Goal: Task Accomplishment & Management: Use online tool/utility

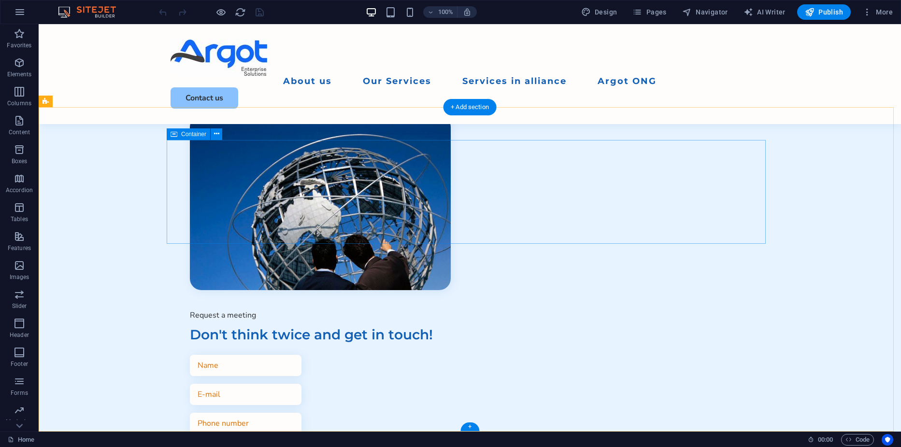
scroll to position [2857, 0]
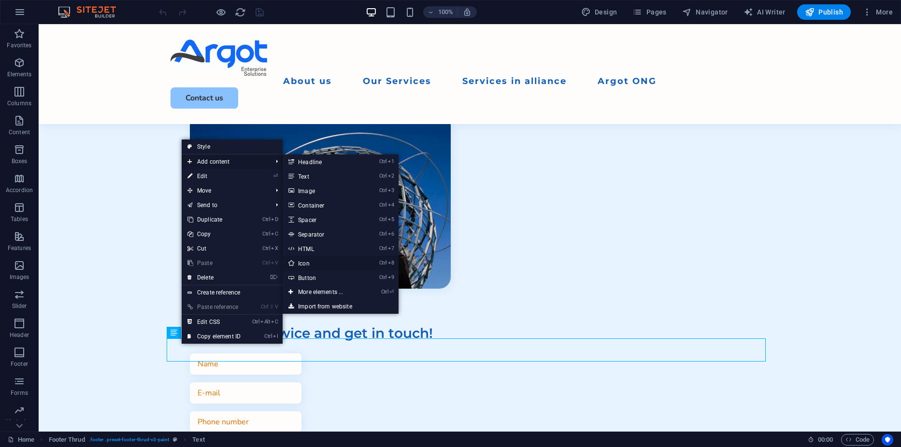
click at [311, 262] on link "Ctrl 8 Icon" at bounding box center [323, 263] width 80 height 14
select select "xMidYMid"
select select "px"
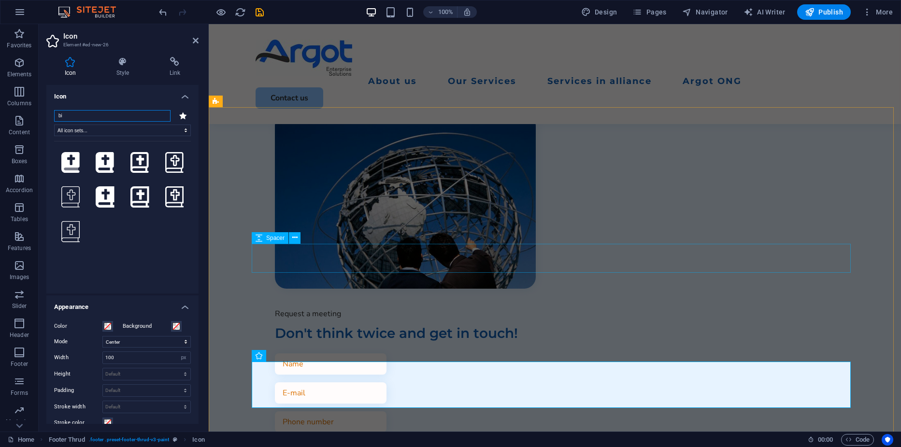
type input "b"
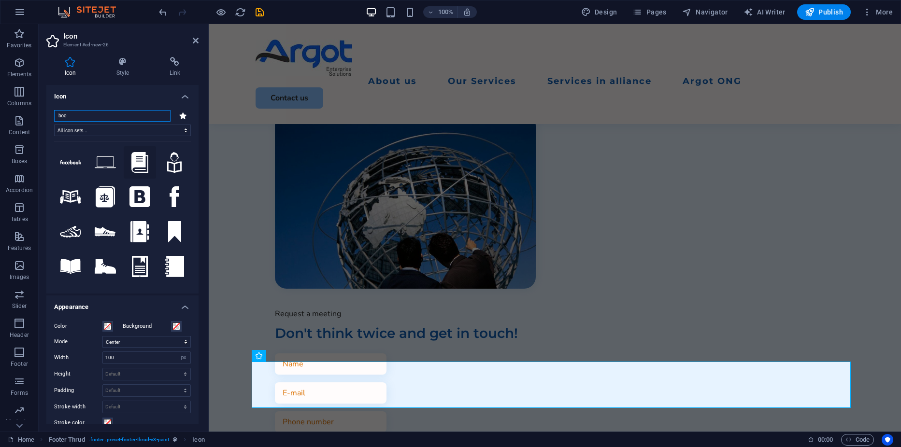
type input "boo"
click at [134, 165] on icon at bounding box center [139, 162] width 17 height 21
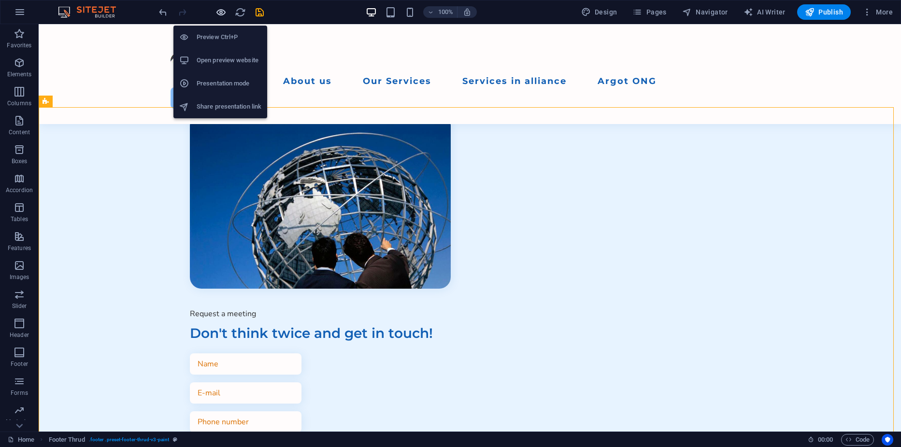
click at [217, 12] on icon "button" at bounding box center [221, 12] width 11 height 11
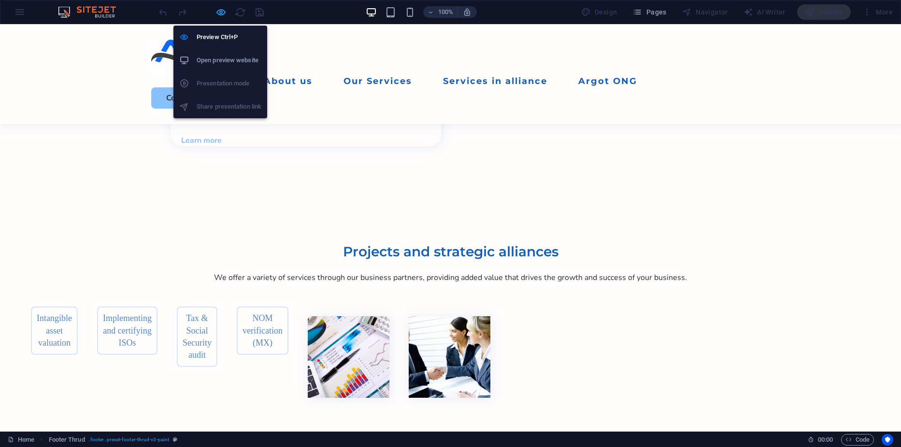
click at [220, 13] on icon "button" at bounding box center [221, 12] width 11 height 11
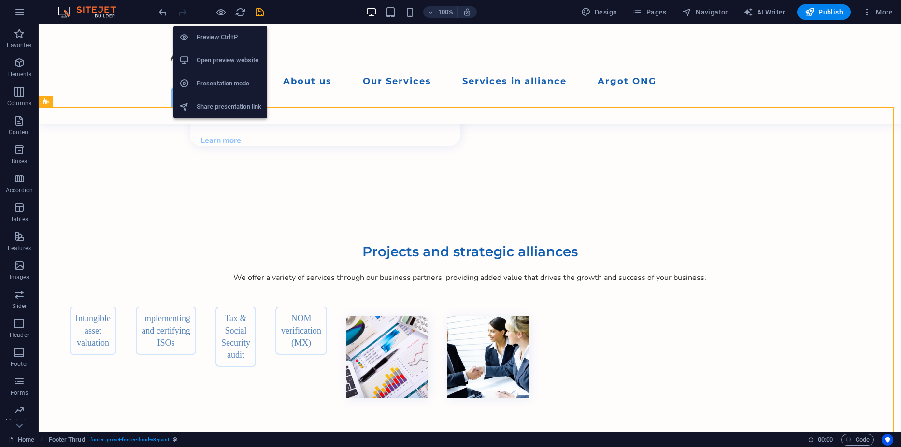
scroll to position [2846, 0]
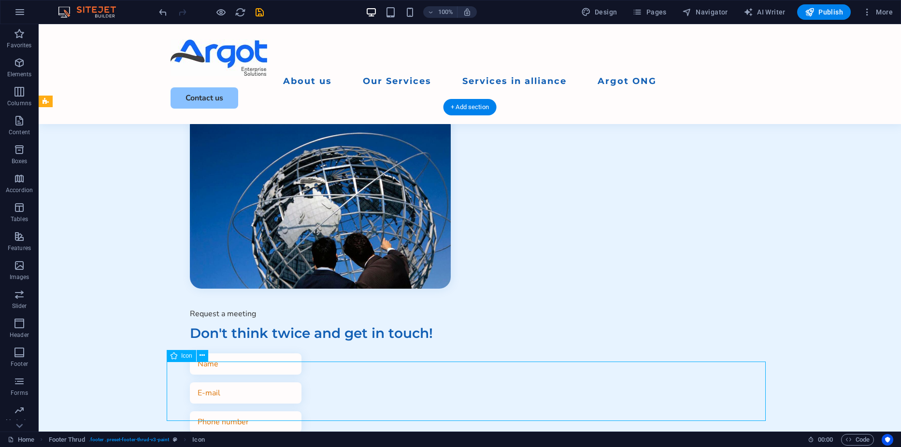
select select "xMidYMid"
select select "px"
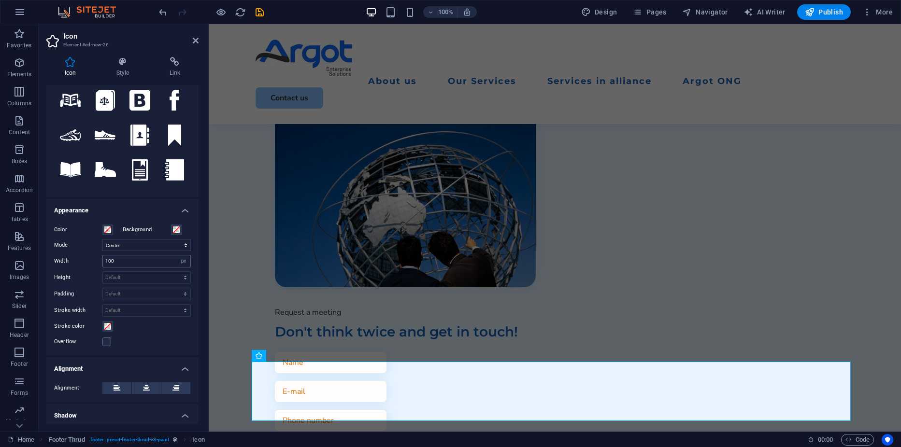
scroll to position [2857, 0]
click at [156, 260] on input "100" at bounding box center [146, 262] width 87 height 12
type input "50"
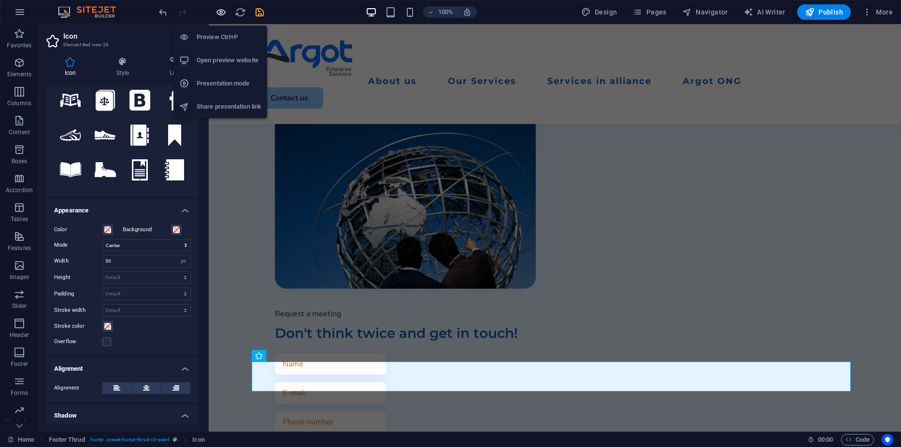
click at [222, 13] on icon "button" at bounding box center [221, 12] width 11 height 11
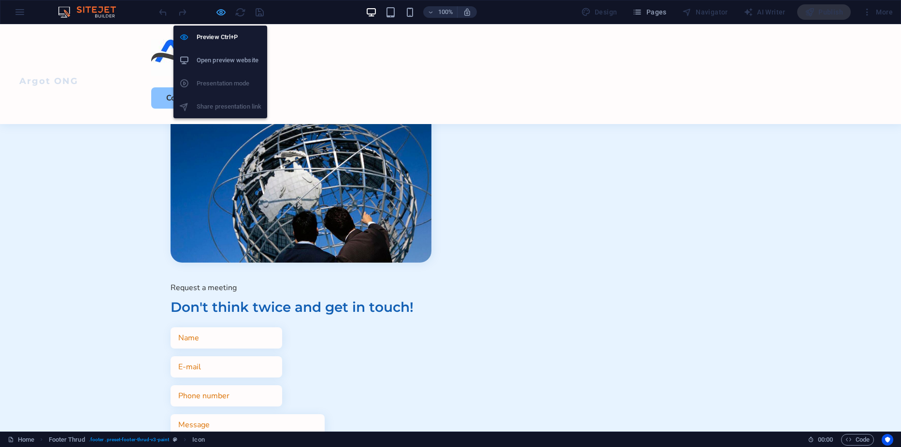
scroll to position [2362, 0]
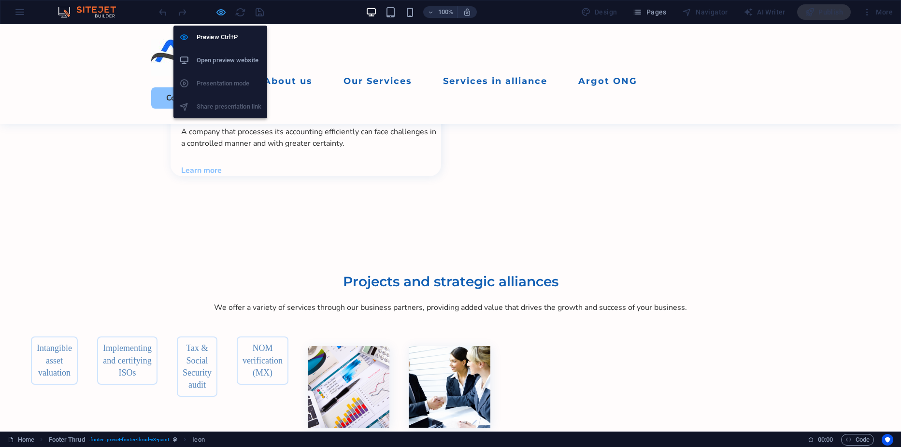
click at [223, 7] on icon "button" at bounding box center [221, 12] width 11 height 11
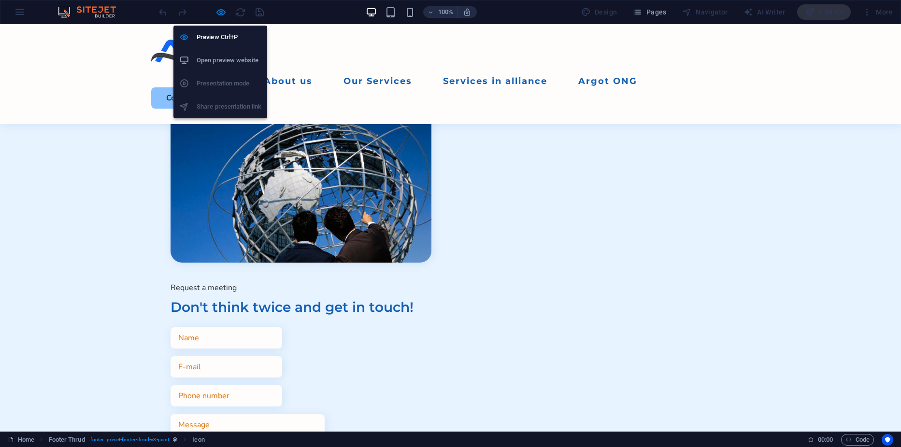
select select "xMidYMid"
select select "px"
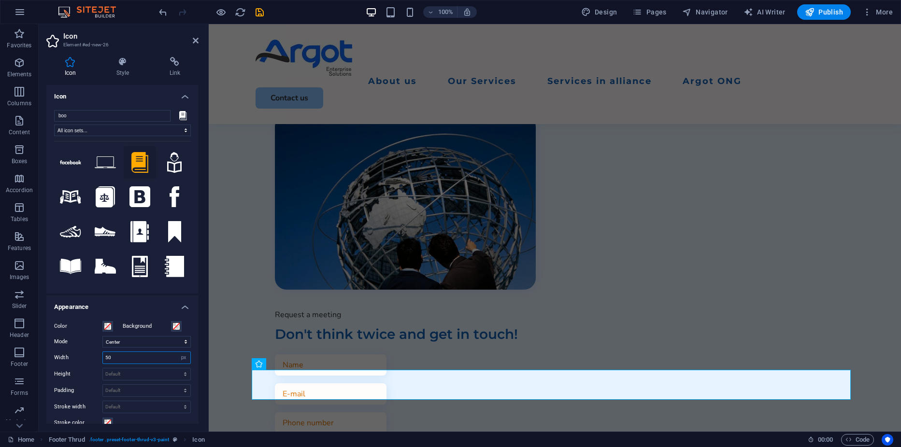
click at [114, 359] on input "50" at bounding box center [146, 358] width 87 height 12
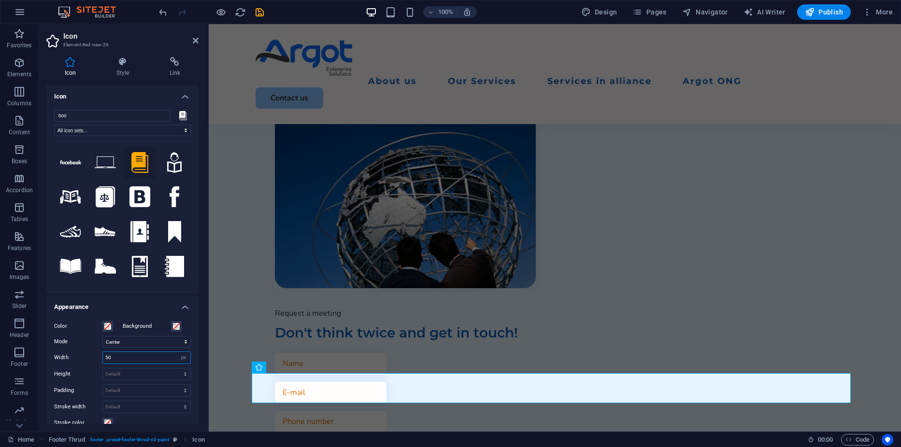
scroll to position [2846, 0]
click at [114, 359] on input "50" at bounding box center [146, 358] width 87 height 12
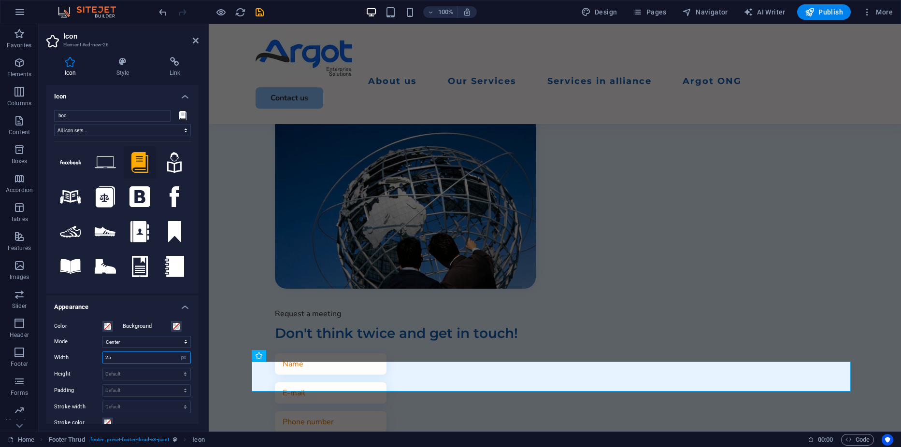
type input "25"
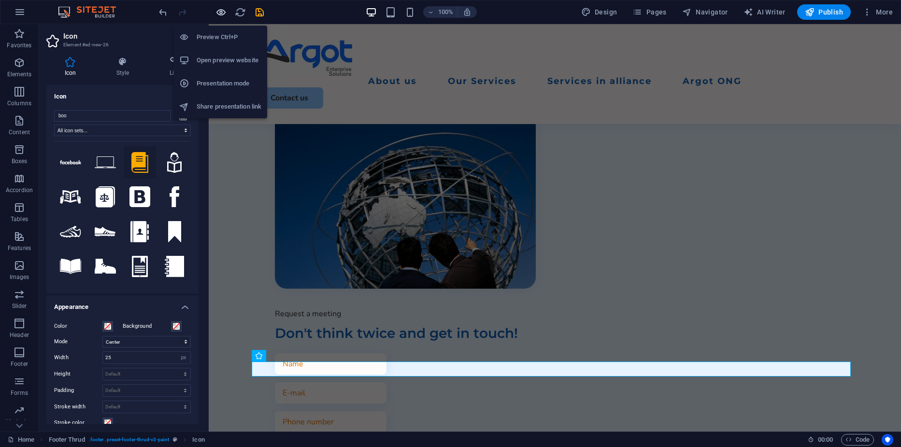
click at [224, 15] on icon "button" at bounding box center [221, 12] width 11 height 11
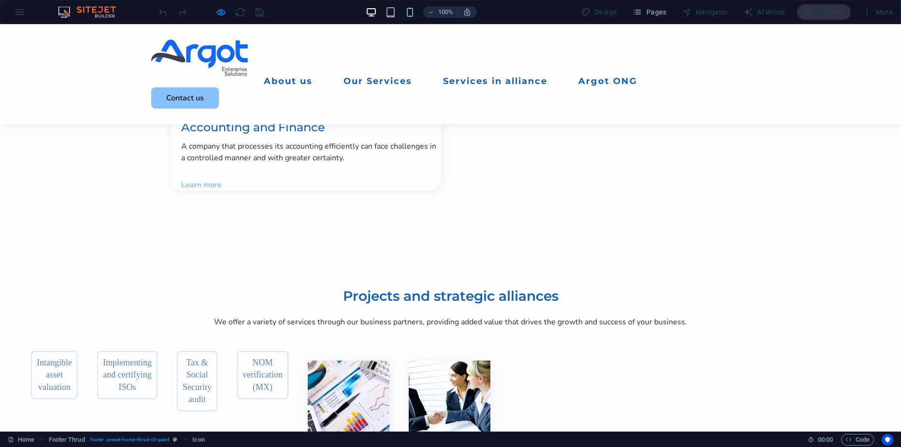
scroll to position [2347, 0]
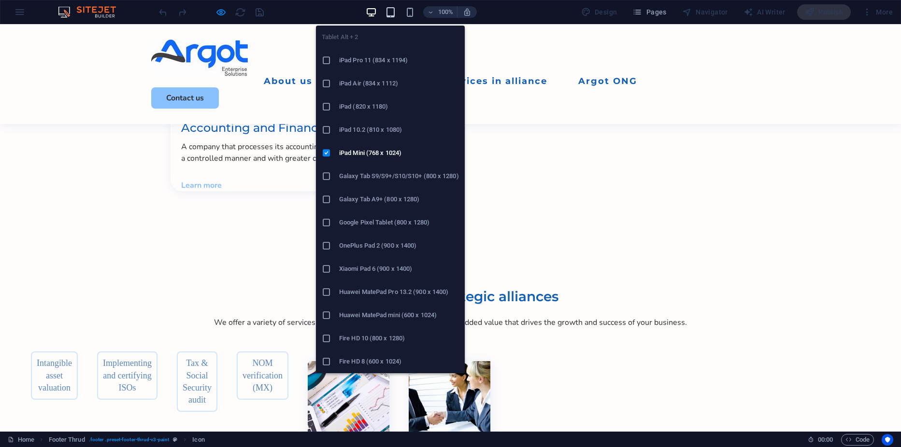
click at [389, 13] on icon "button" at bounding box center [390, 12] width 11 height 11
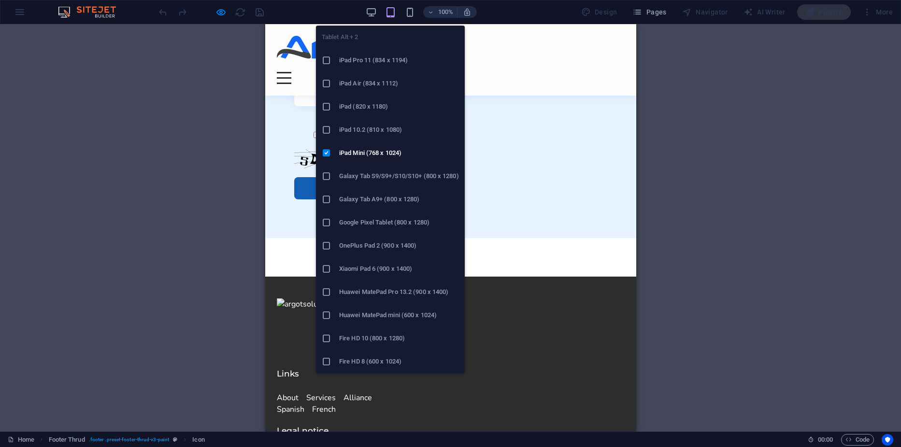
scroll to position [2796, 0]
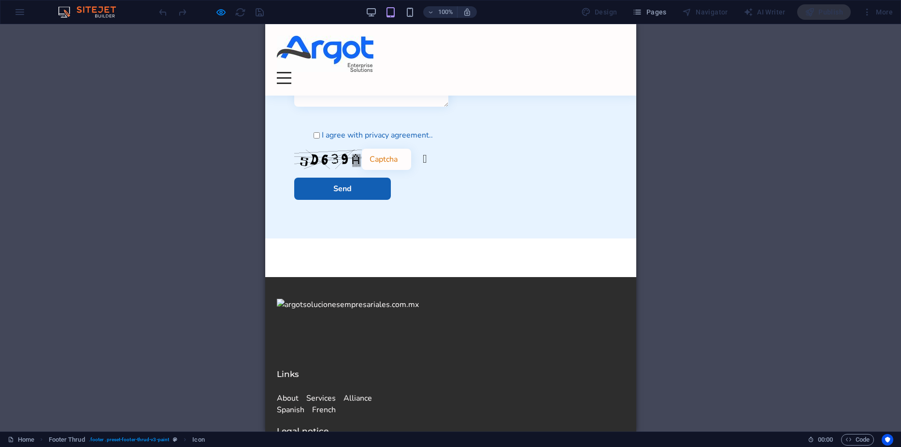
click at [263, 14] on div at bounding box center [211, 11] width 108 height 15
click at [261, 13] on div at bounding box center [211, 11] width 108 height 15
click at [255, 16] on div at bounding box center [211, 11] width 108 height 15
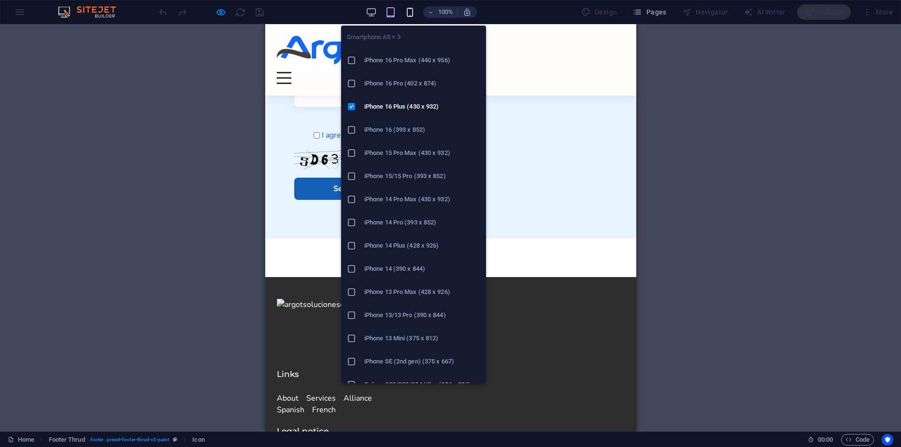
click at [408, 14] on icon "button" at bounding box center [409, 12] width 11 height 11
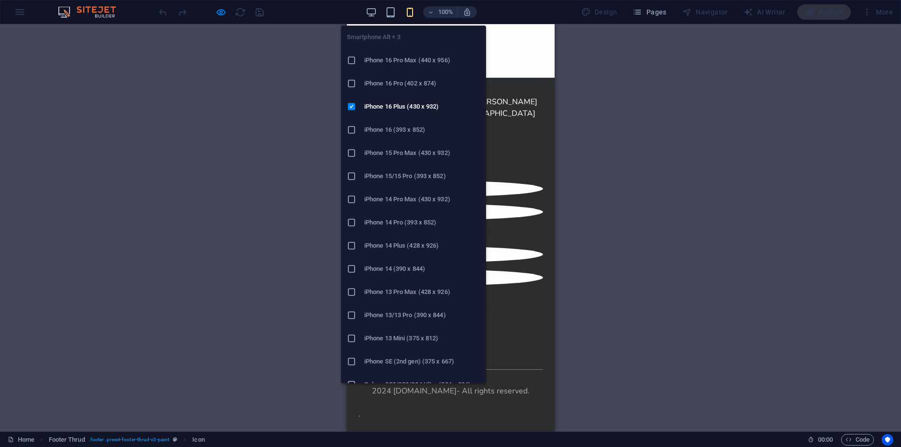
scroll to position [3406, 0]
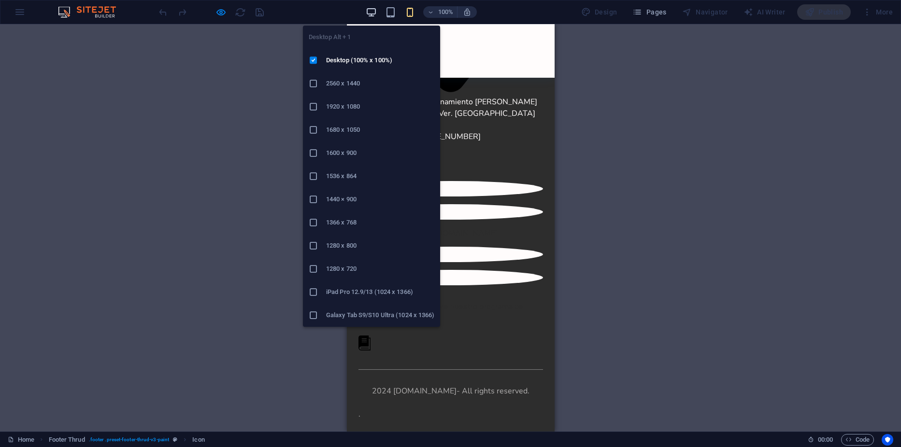
click at [372, 12] on icon "button" at bounding box center [371, 12] width 11 height 11
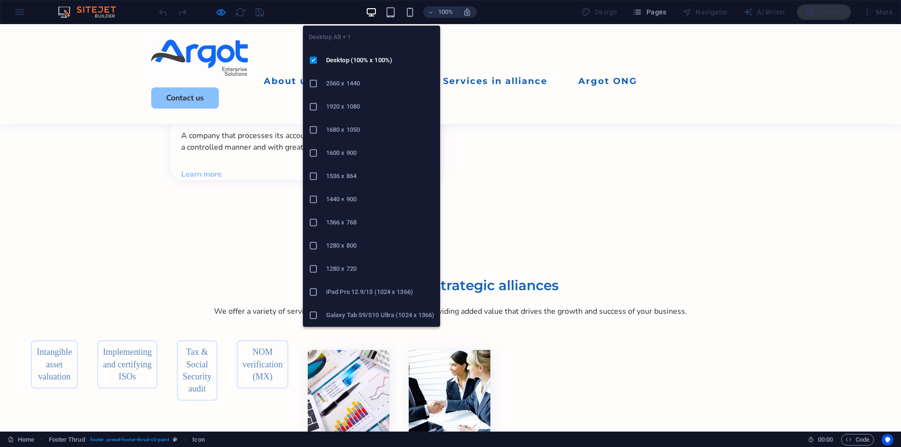
scroll to position [2347, 0]
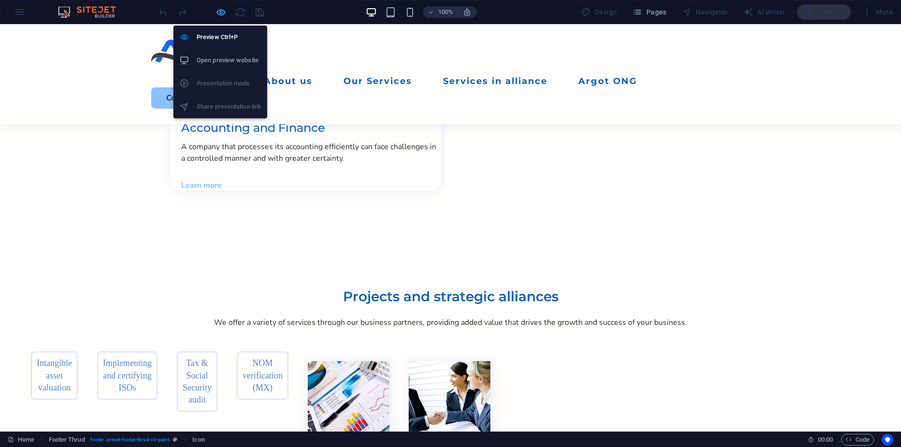
click at [220, 13] on icon "button" at bounding box center [221, 12] width 11 height 11
select select "xMidYMid"
select select "px"
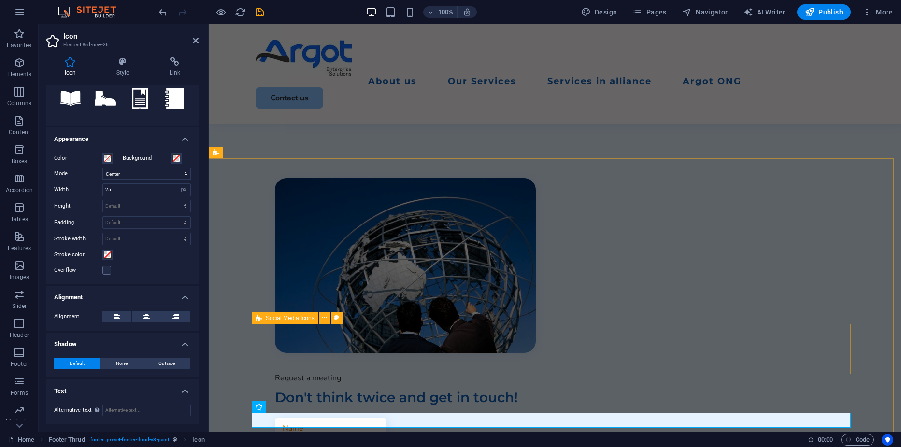
scroll to position [2872, 0]
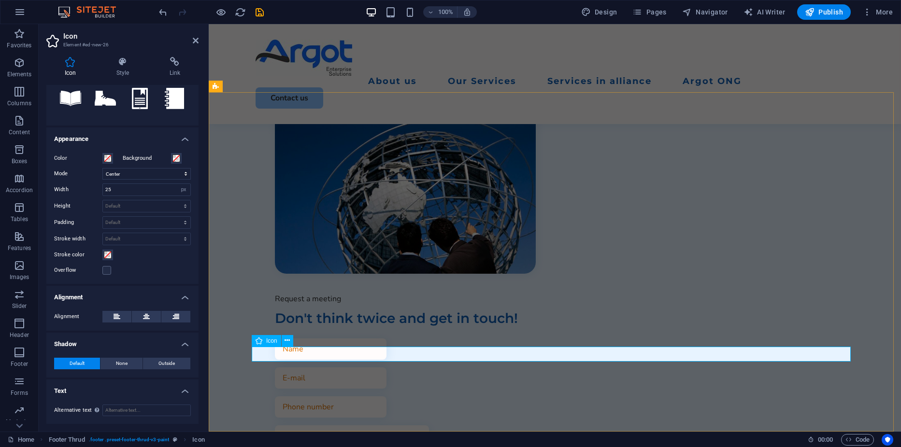
click at [289, 342] on icon at bounding box center [287, 341] width 5 height 10
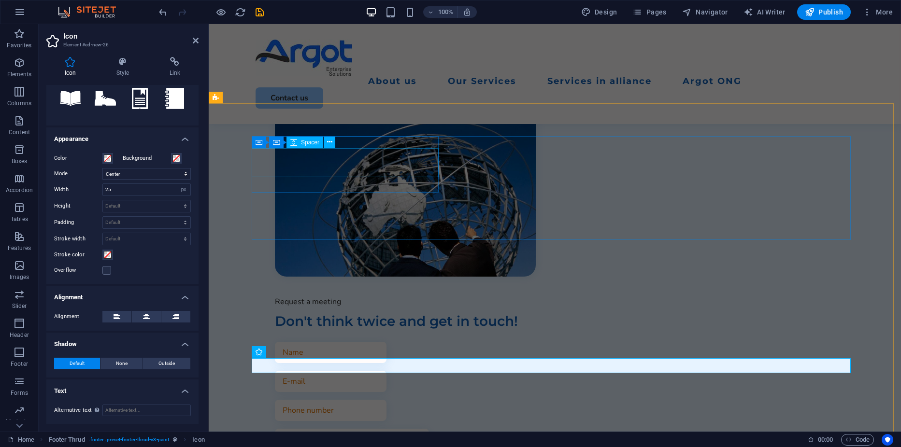
scroll to position [2861, 0]
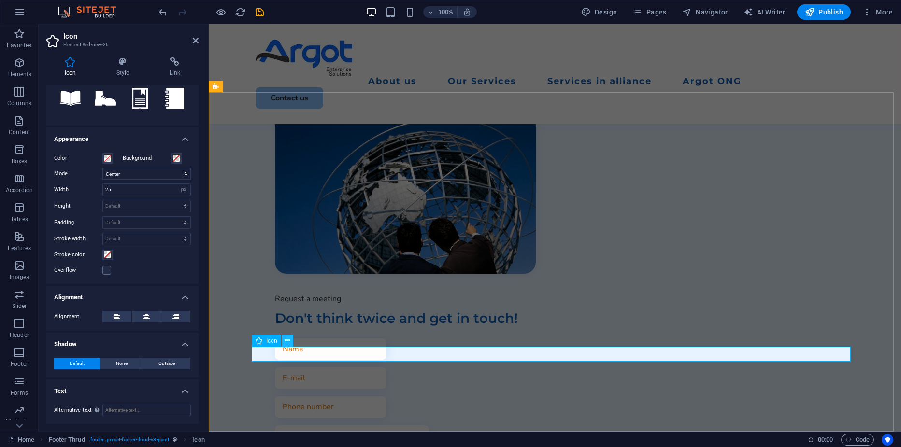
click at [286, 341] on icon at bounding box center [287, 341] width 5 height 10
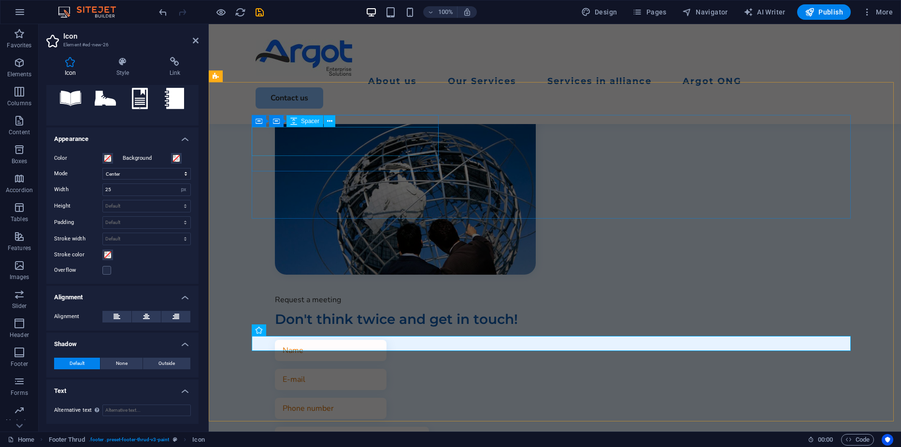
scroll to position [2872, 0]
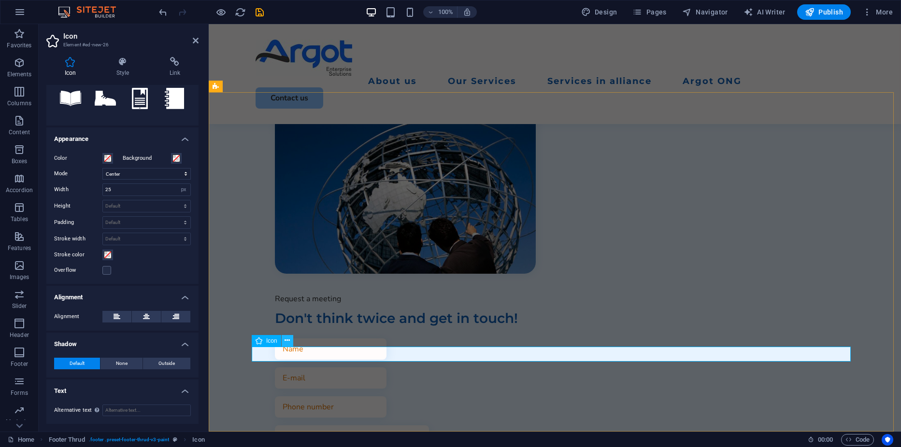
click at [290, 340] on icon at bounding box center [287, 341] width 5 height 10
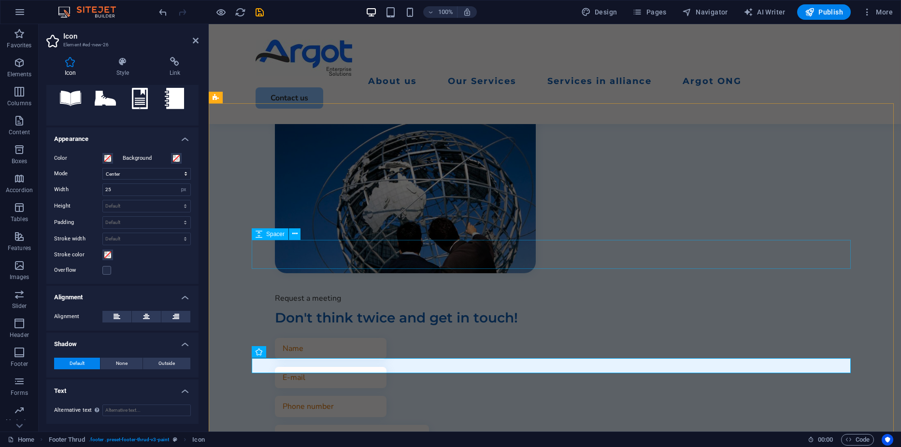
scroll to position [2861, 0]
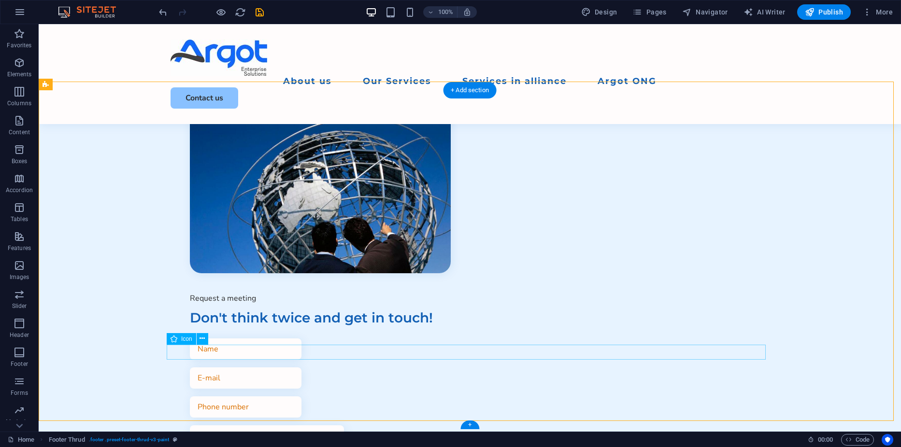
scroll to position [2872, 0]
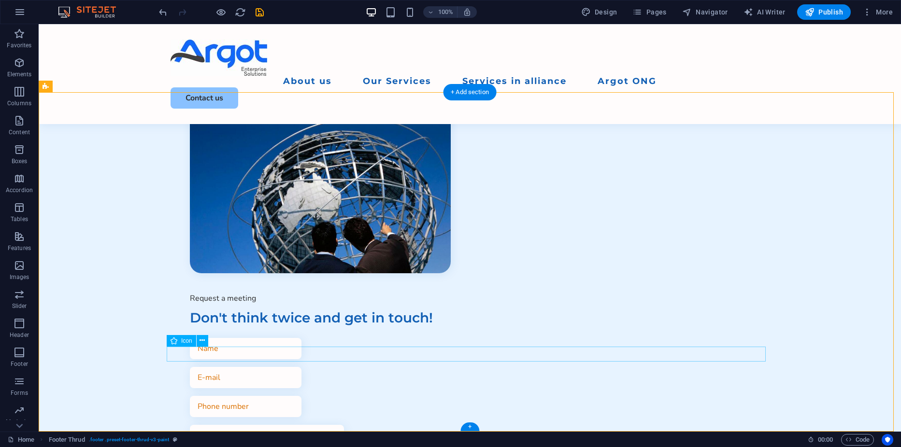
scroll to position [2861, 0]
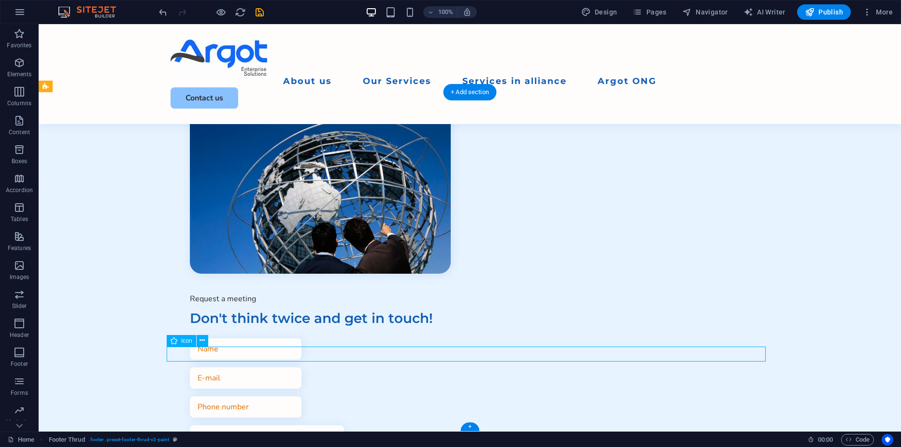
select select "xMidYMid"
select select "px"
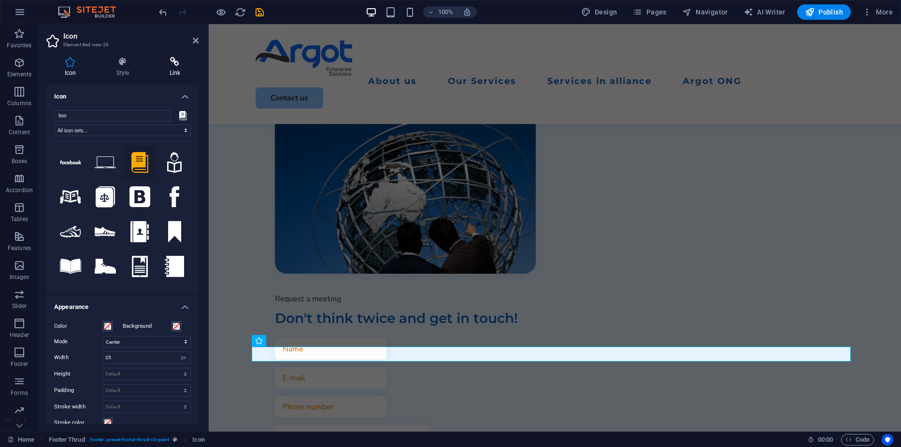
click at [179, 67] on h4 "Link" at bounding box center [174, 67] width 47 height 20
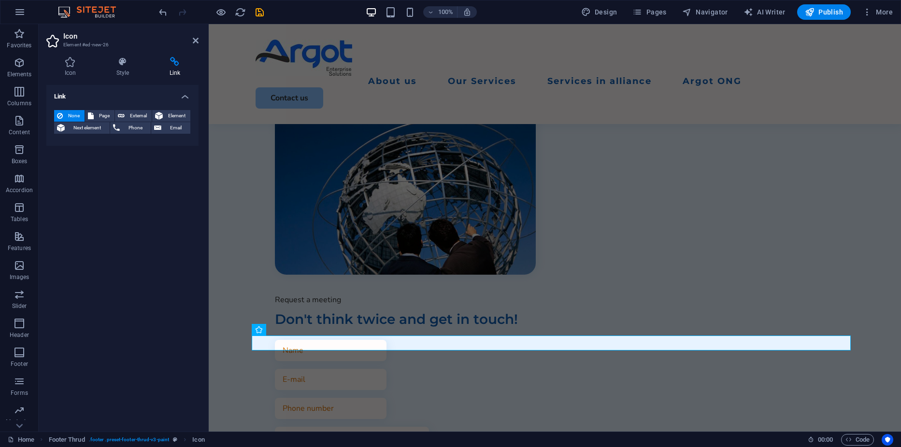
scroll to position [2872, 0]
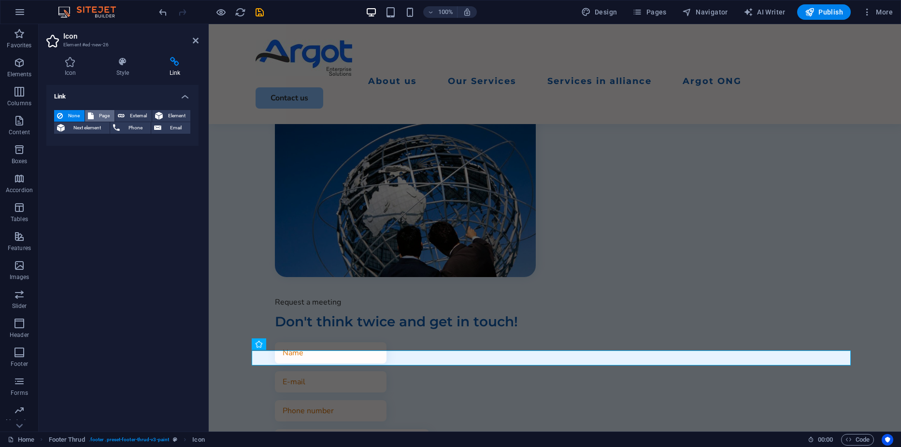
click at [101, 114] on span "Page" at bounding box center [104, 116] width 15 height 12
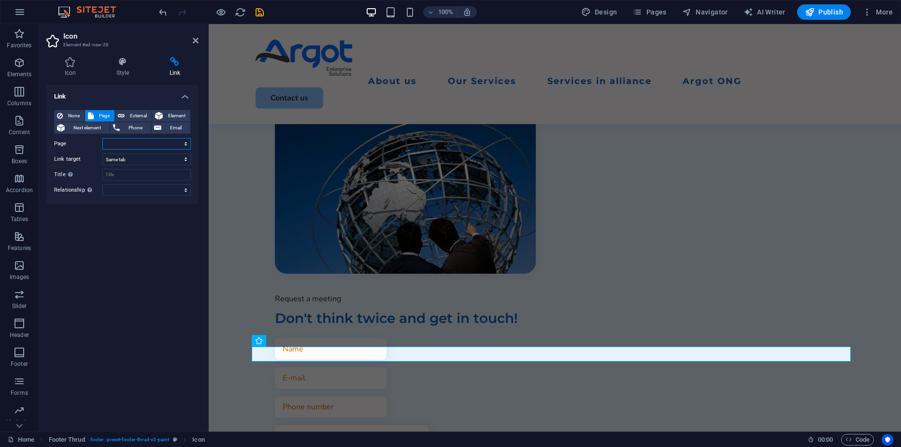
drag, startPoint x: 152, startPoint y: 145, endPoint x: 135, endPoint y: 145, distance: 16.4
click at [135, 145] on select "Home Legal Notice Privacy RS STPS legalservices Corporate Financial Services Co…" at bounding box center [146, 144] width 88 height 12
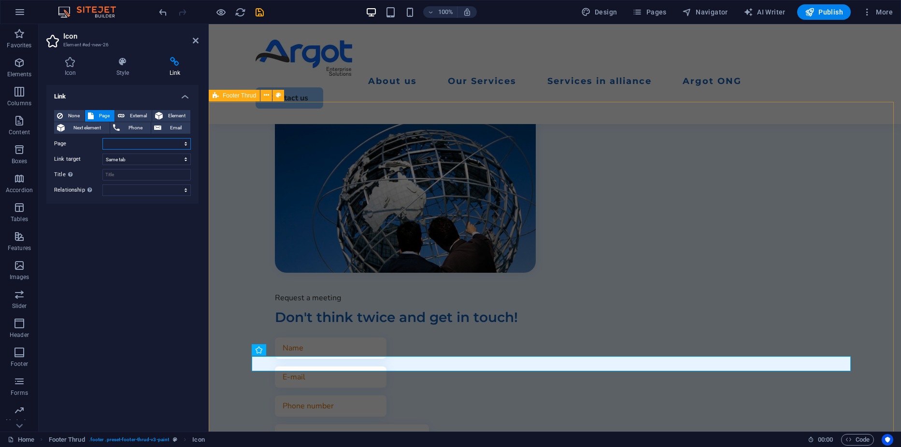
scroll to position [2861, 0]
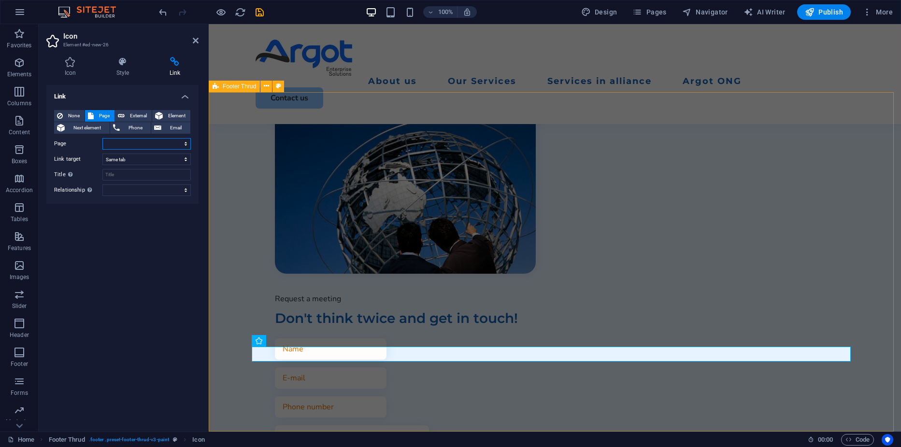
select select "46"
click at [102, 138] on select "Home Legal Notice Privacy RS STPS legalservices Corporate Financial Services Co…" at bounding box center [146, 144] width 88 height 12
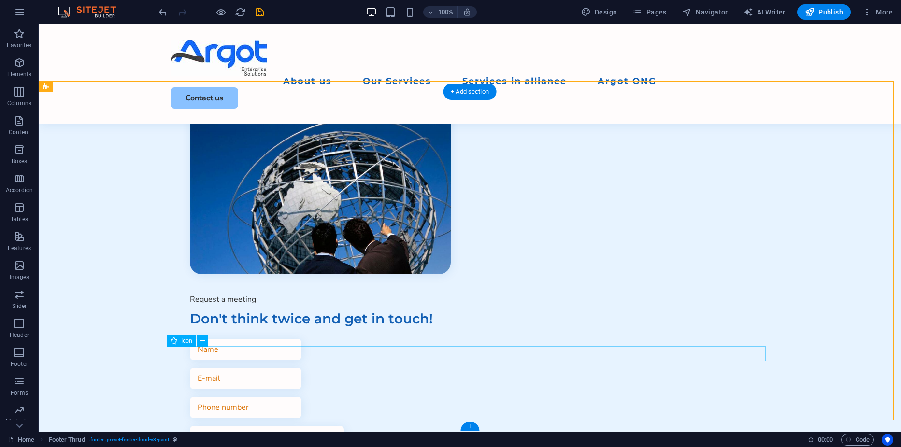
scroll to position [2872, 0]
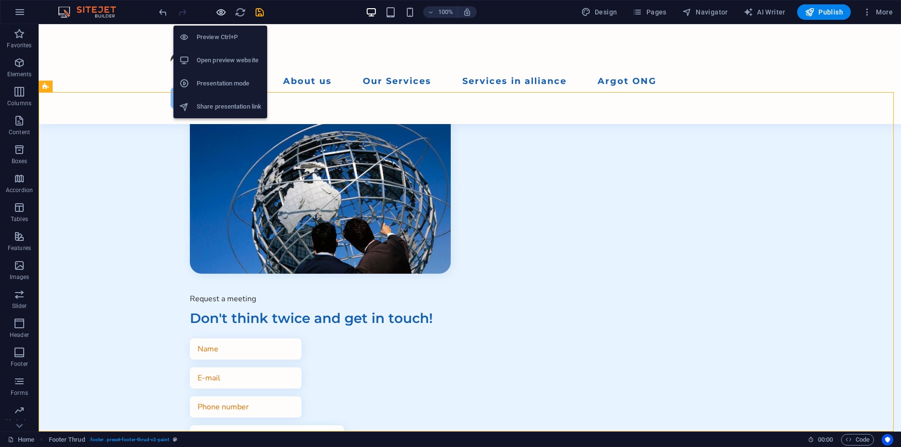
click at [223, 10] on icon "button" at bounding box center [221, 12] width 11 height 11
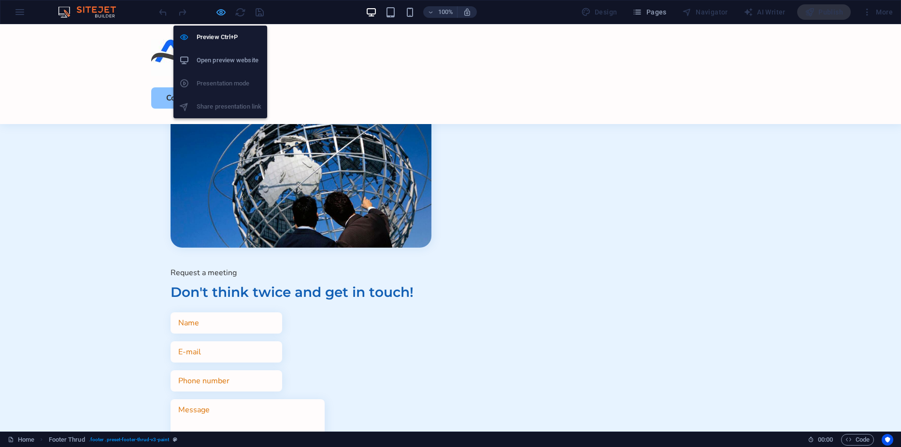
scroll to position [2347, 0]
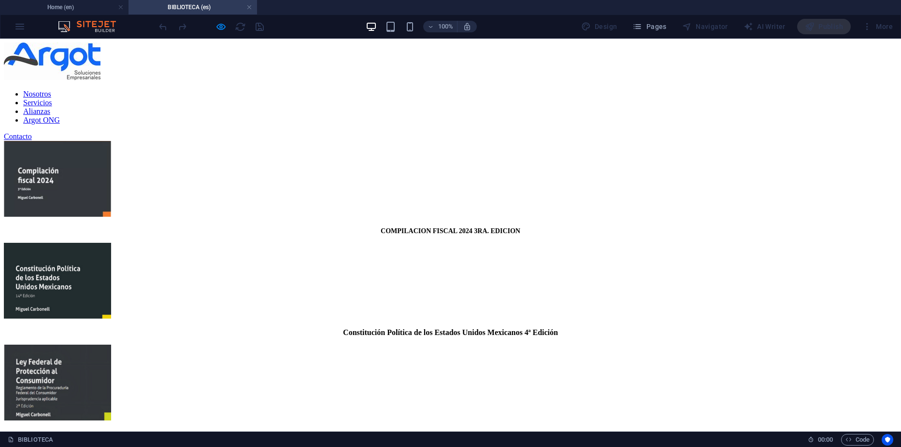
scroll to position [0, 0]
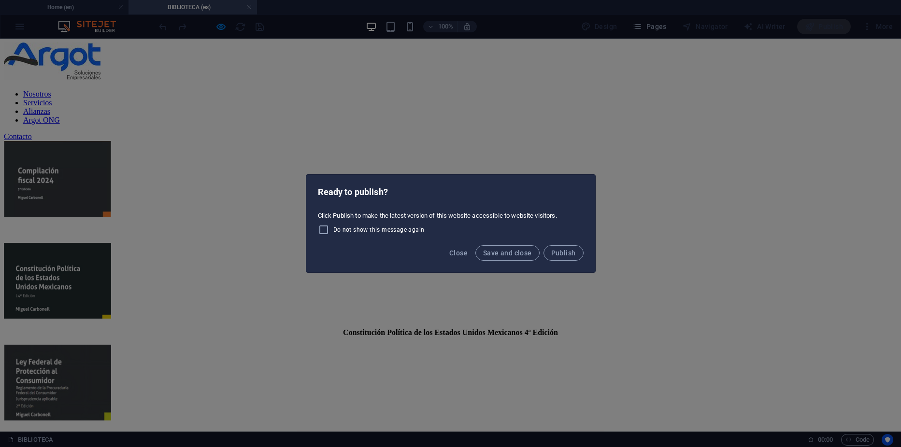
click at [482, 27] on div "Ready to publish? Click Publish to make the latest version of this website acce…" at bounding box center [450, 223] width 901 height 447
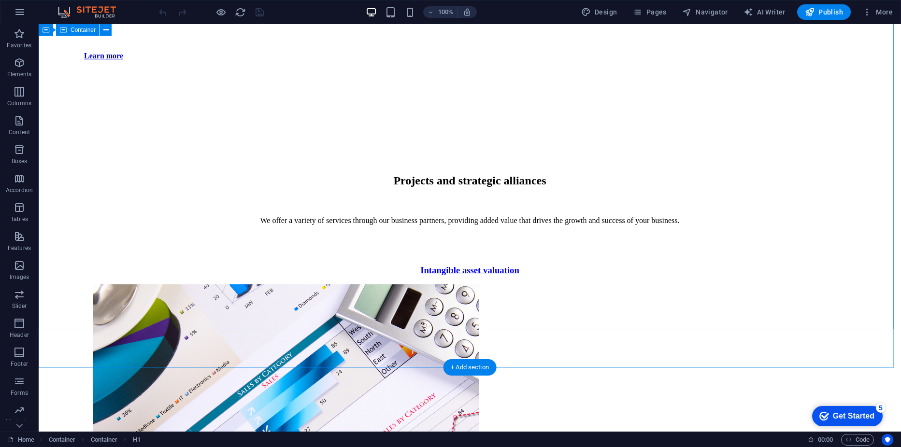
scroll to position [2857, 0]
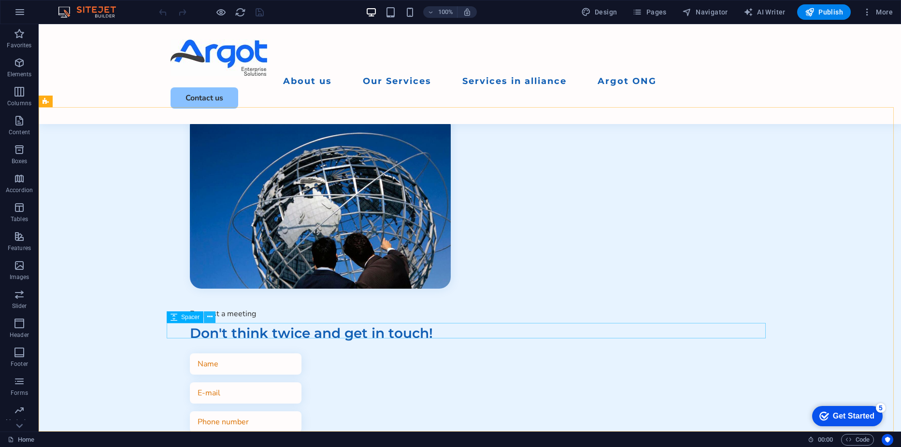
click at [210, 320] on icon at bounding box center [209, 317] width 5 height 10
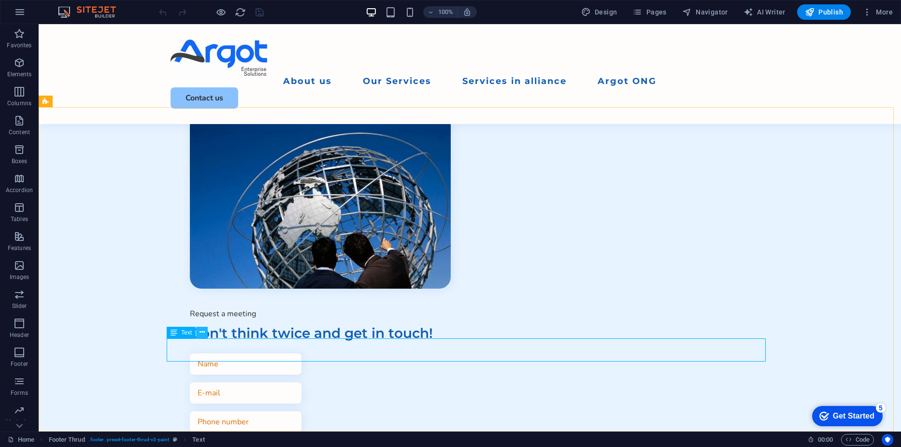
click at [201, 334] on icon at bounding box center [202, 333] width 5 height 10
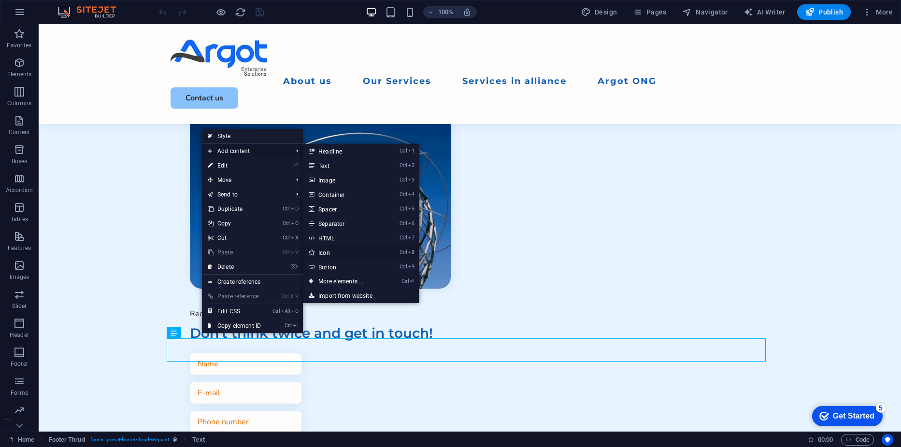
click at [330, 253] on link "Ctrl 8 Icon" at bounding box center [343, 252] width 80 height 14
select select "xMidYMid"
select select "px"
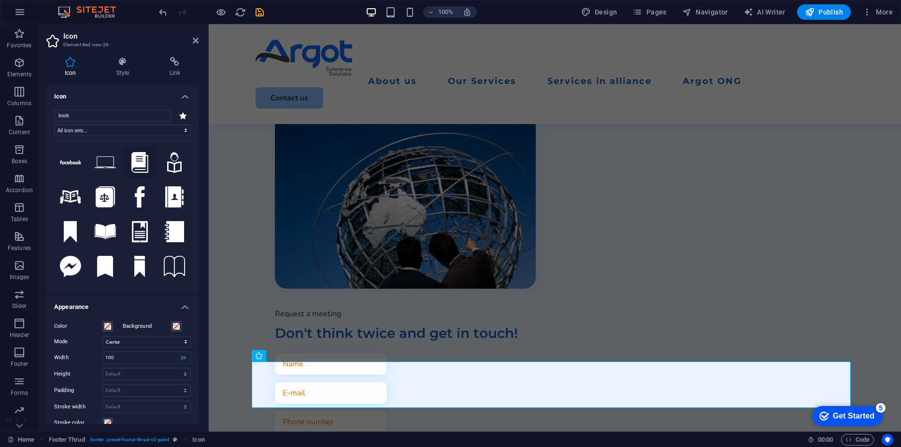
type input "book"
click at [139, 164] on icon at bounding box center [139, 162] width 17 height 21
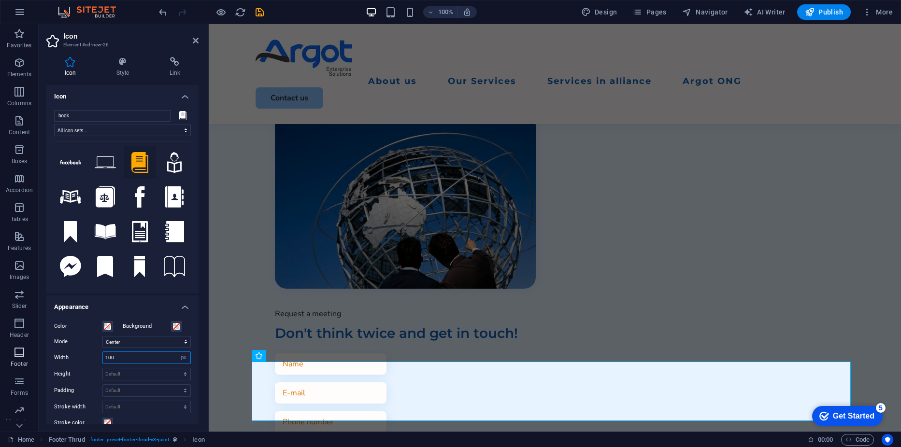
drag, startPoint x: 127, startPoint y: 356, endPoint x: 16, endPoint y: 365, distance: 111.1
click at [16, 365] on section "Favorites Elements Columns Content Boxes Accordion Tables Features Images Slide…" at bounding box center [450, 228] width 901 height 408
type input "20"
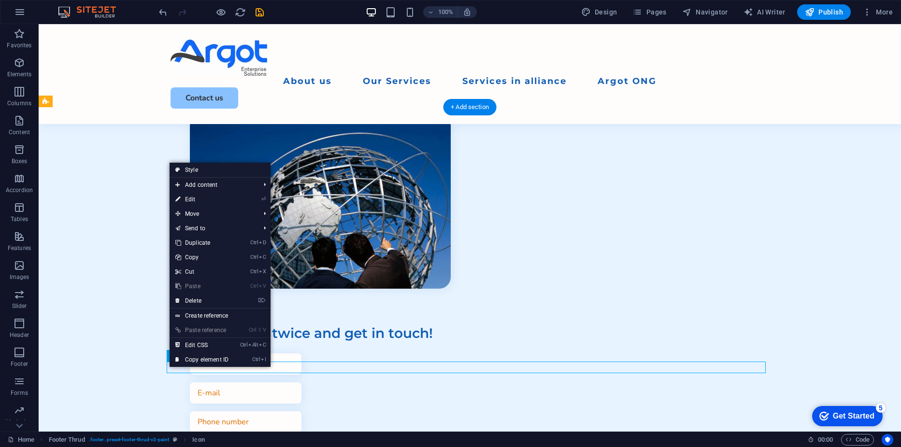
select select "xMidYMid"
select select "px"
select select
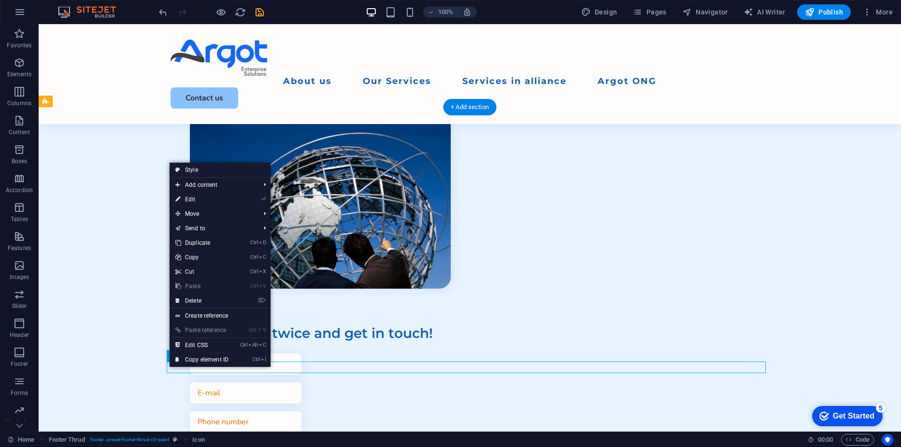
select select
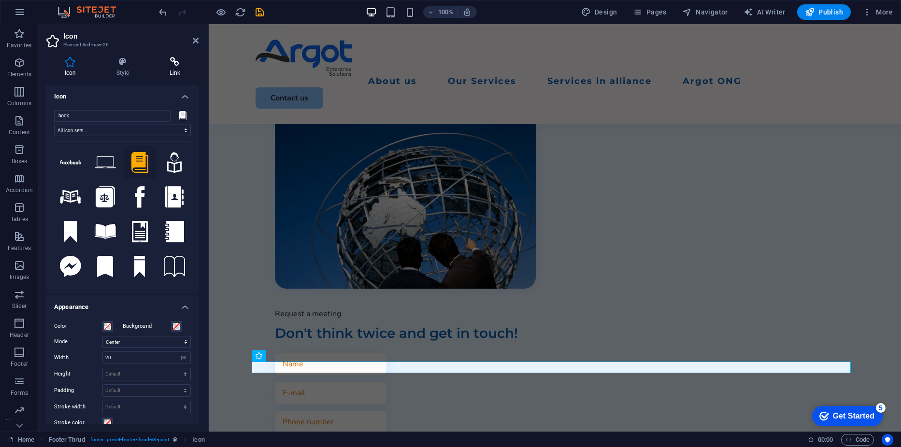
click at [168, 68] on h4 "Link" at bounding box center [174, 67] width 47 height 20
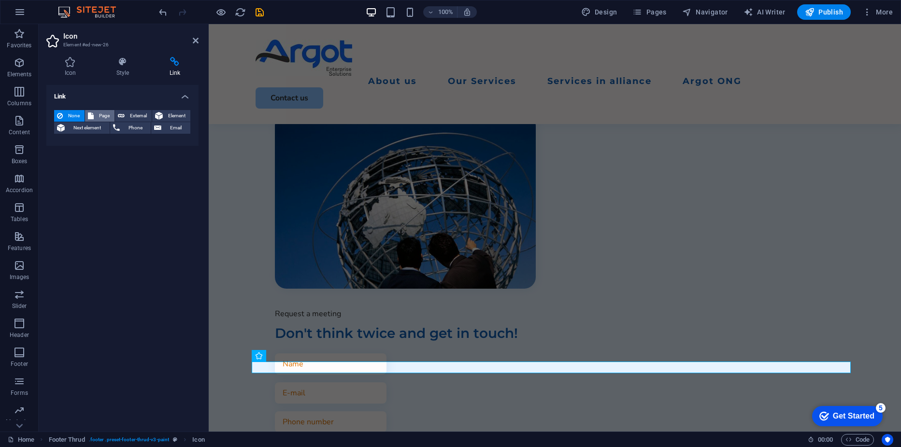
click at [103, 114] on span "Page" at bounding box center [104, 116] width 15 height 12
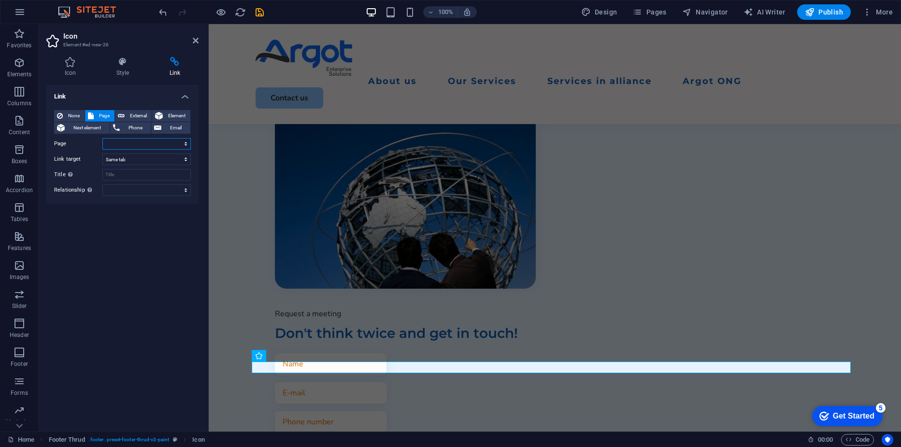
click at [186, 144] on select "Home Legal Notice Privacy RS STPS legalservices Corporate Financial Services Co…" at bounding box center [146, 144] width 88 height 12
select select "46"
click at [102, 138] on select "Home Legal Notice Privacy RS STPS legalservices Corporate Financial Services Co…" at bounding box center [146, 144] width 88 height 12
click at [186, 157] on select "New tab Same tab Overlay" at bounding box center [146, 160] width 88 height 12
select select "blank"
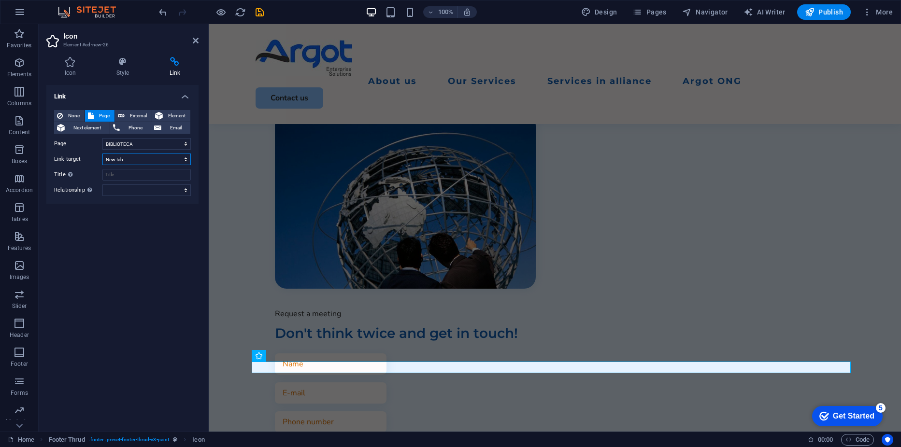
click at [102, 154] on select "New tab Same tab Overlay" at bounding box center [146, 160] width 88 height 12
click at [187, 189] on select "alternate author bookmark external help license next nofollow noreferrer noopen…" at bounding box center [146, 191] width 88 height 12
select select "bookmark"
click at [102, 185] on select "alternate author bookmark external help license next nofollow noreferrer noopen…" at bounding box center [146, 191] width 88 height 12
click at [139, 172] on input "Title Additional link description, should not be the same as the link text. The…" at bounding box center [146, 175] width 88 height 12
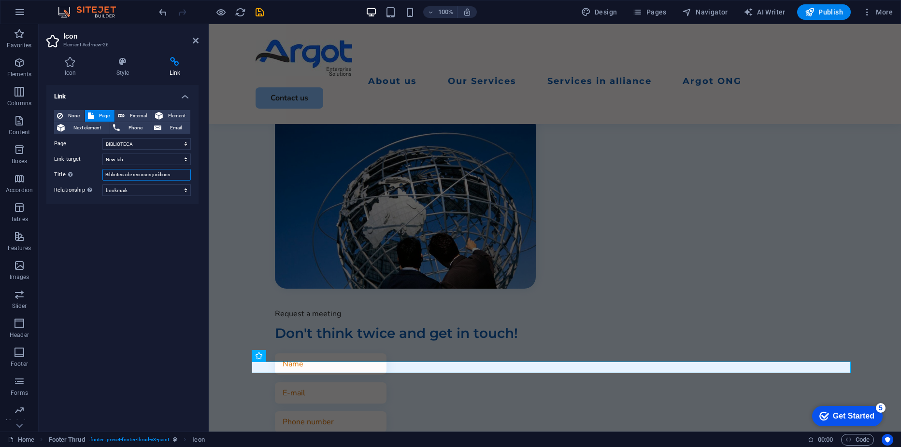
drag, startPoint x: 178, startPoint y: 176, endPoint x: 103, endPoint y: 177, distance: 74.4
click at [103, 177] on input "Biblioteca de recursos jurídicos" at bounding box center [146, 175] width 88 height 12
drag, startPoint x: 115, startPoint y: 173, endPoint x: 72, endPoint y: 269, distance: 104.3
click at [72, 269] on div "Link None Page External Element Next element Phone Email Page Home Legal Notice…" at bounding box center [122, 254] width 152 height 339
click at [177, 175] on input "Biblioteca de recursos jurídicos" at bounding box center [146, 175] width 88 height 12
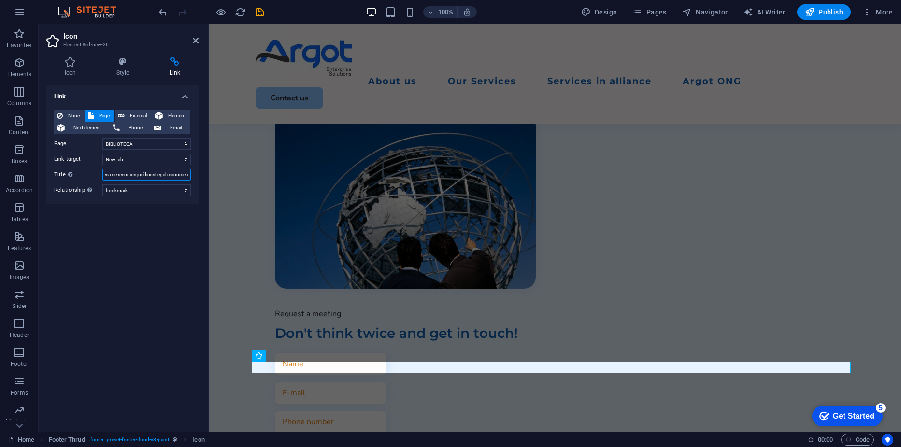
scroll to position [0, 0]
drag, startPoint x: 154, startPoint y: 175, endPoint x: 49, endPoint y: 187, distance: 105.1
click at [49, 187] on div "None Page External Element Next element Phone Email Page Home Legal Notice Priv…" at bounding box center [122, 152] width 152 height 101
type input "Legal resources"
click at [261, 16] on icon "save" at bounding box center [259, 12] width 11 height 11
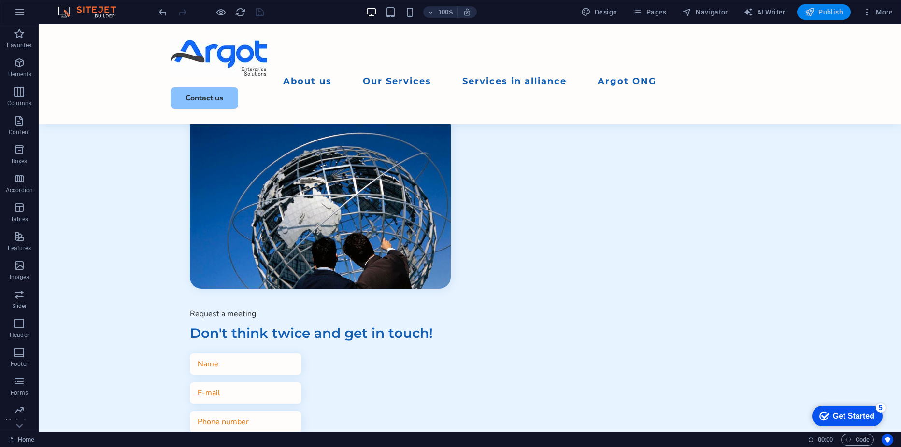
click at [823, 14] on span "Publish" at bounding box center [824, 12] width 38 height 10
